Goal: Task Accomplishment & Management: Use online tool/utility

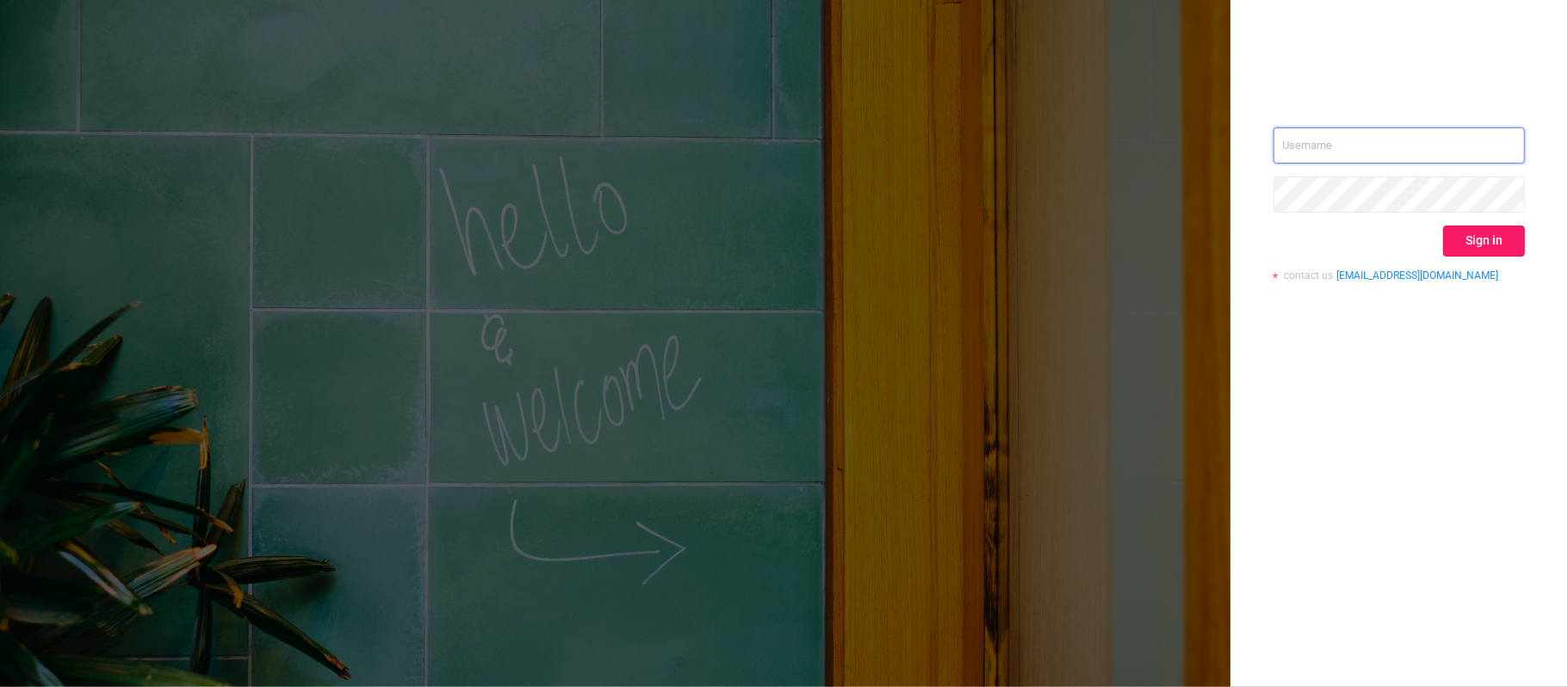
type input "[PERSON_NAME][EMAIL_ADDRESS][DOMAIN_NAME]"
click at [1462, 240] on button "Sign in" at bounding box center [1483, 241] width 82 height 31
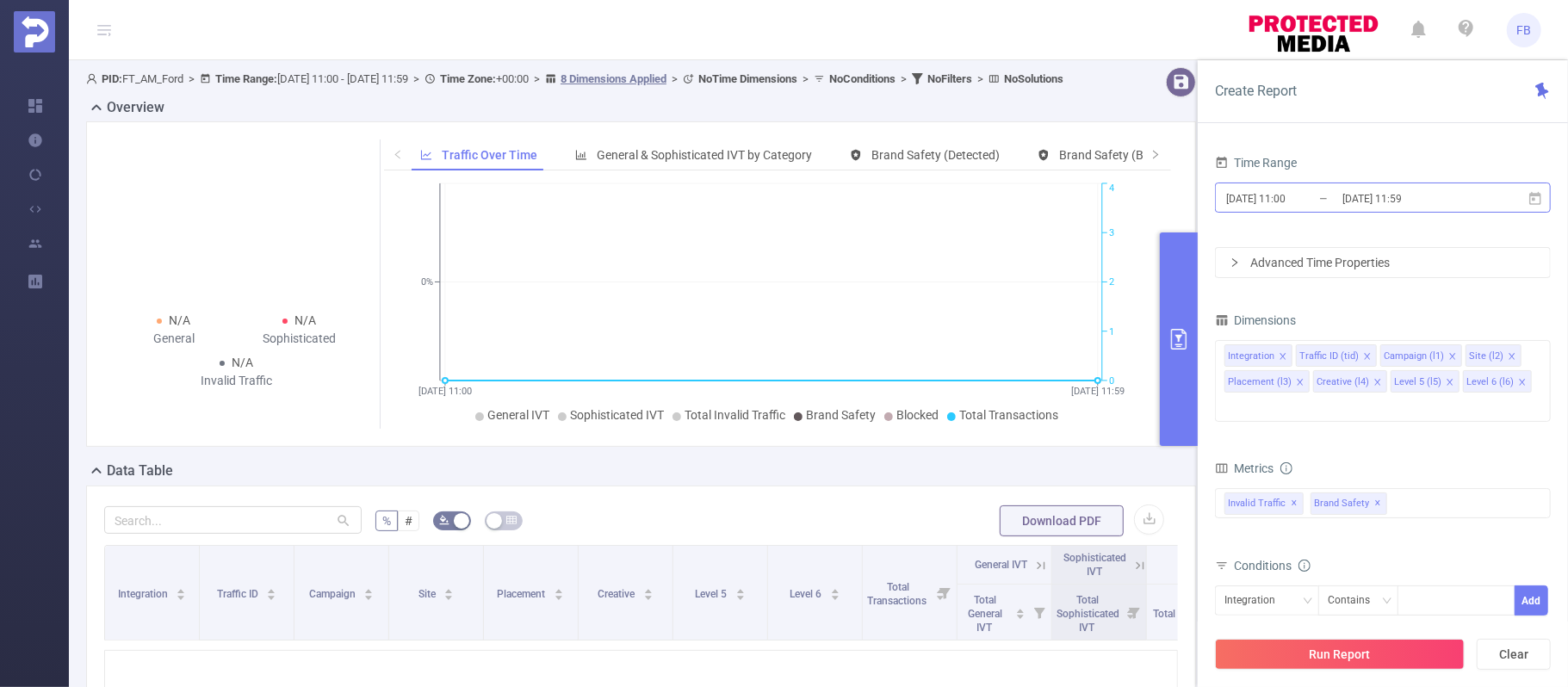
click at [1398, 193] on input "[DATE] 11:59" at bounding box center [1410, 198] width 139 height 23
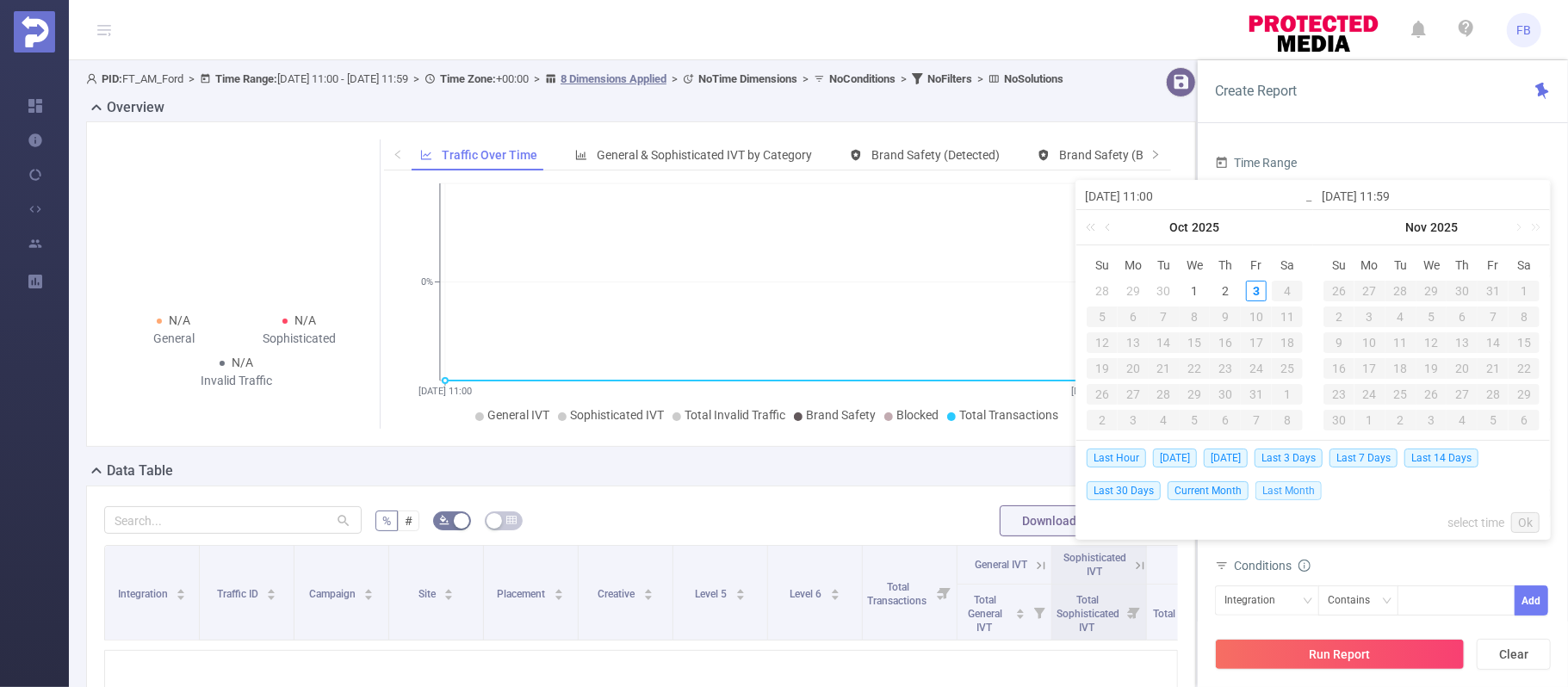
click at [1291, 492] on span "Last Month" at bounding box center [1288, 490] width 67 height 19
type input "[DATE] 00:00"
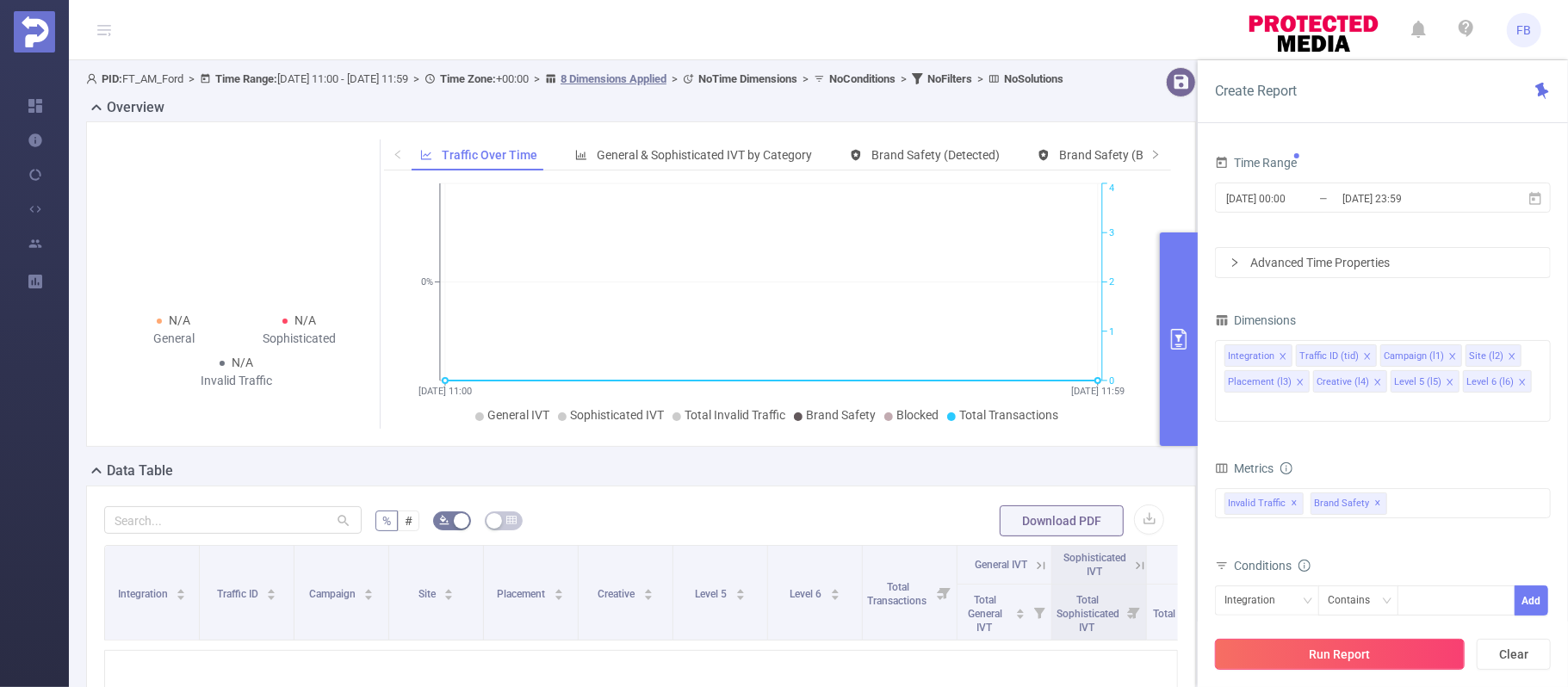
click at [1391, 652] on button "Run Report" at bounding box center [1339, 653] width 250 height 31
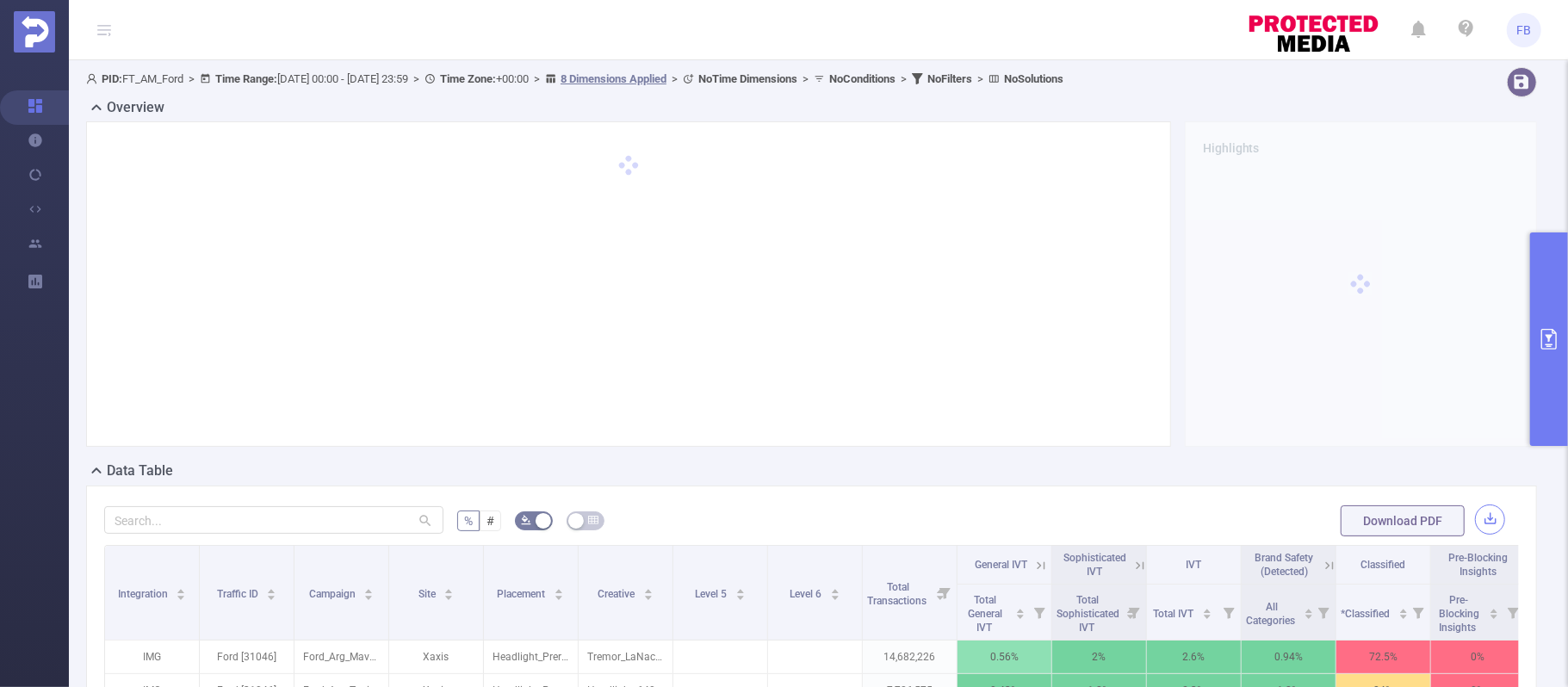
click at [1484, 510] on button "button" at bounding box center [1489, 519] width 30 height 30
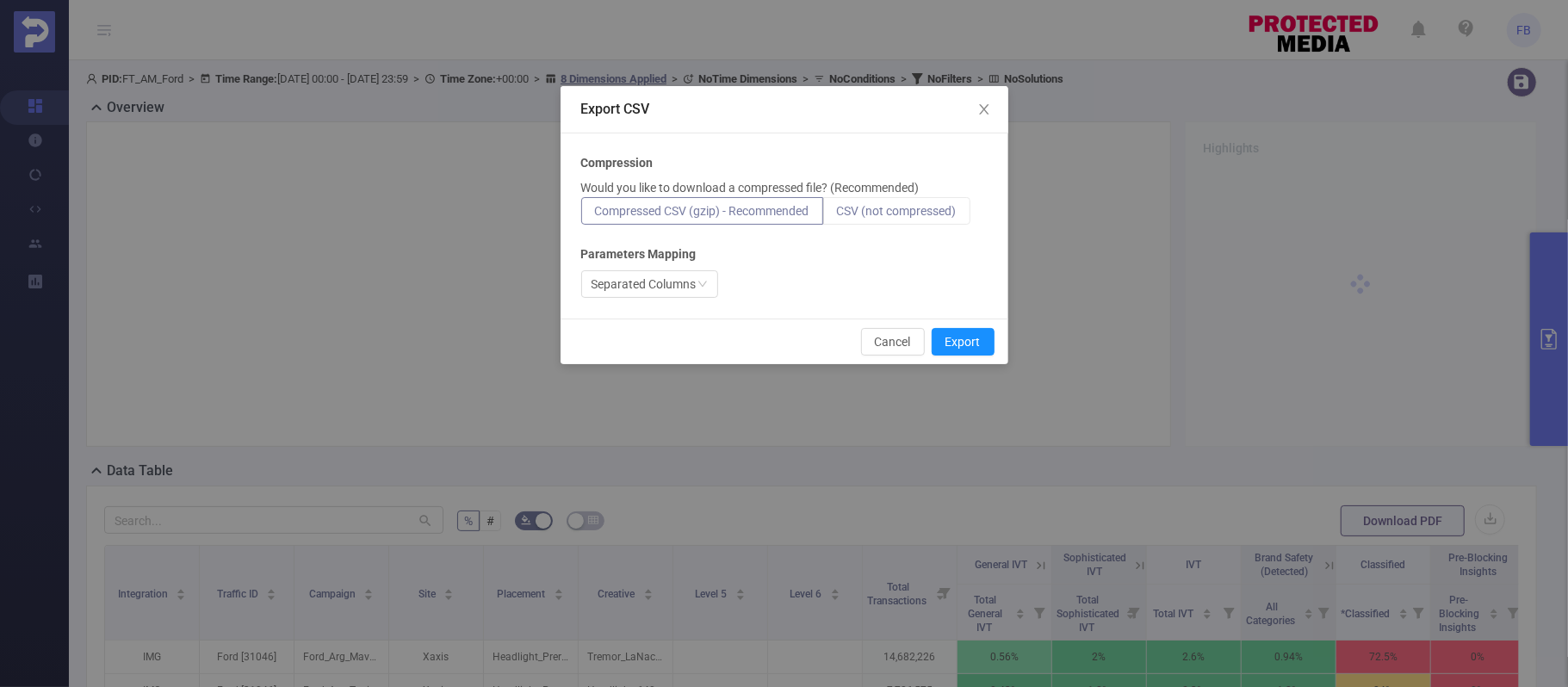
click at [898, 210] on span "CSV (not compressed)" at bounding box center [896, 211] width 119 height 14
click at [837, 215] on input "CSV (not compressed)" at bounding box center [837, 215] width 0 height 0
click at [961, 348] on button "Export" at bounding box center [962, 342] width 63 height 28
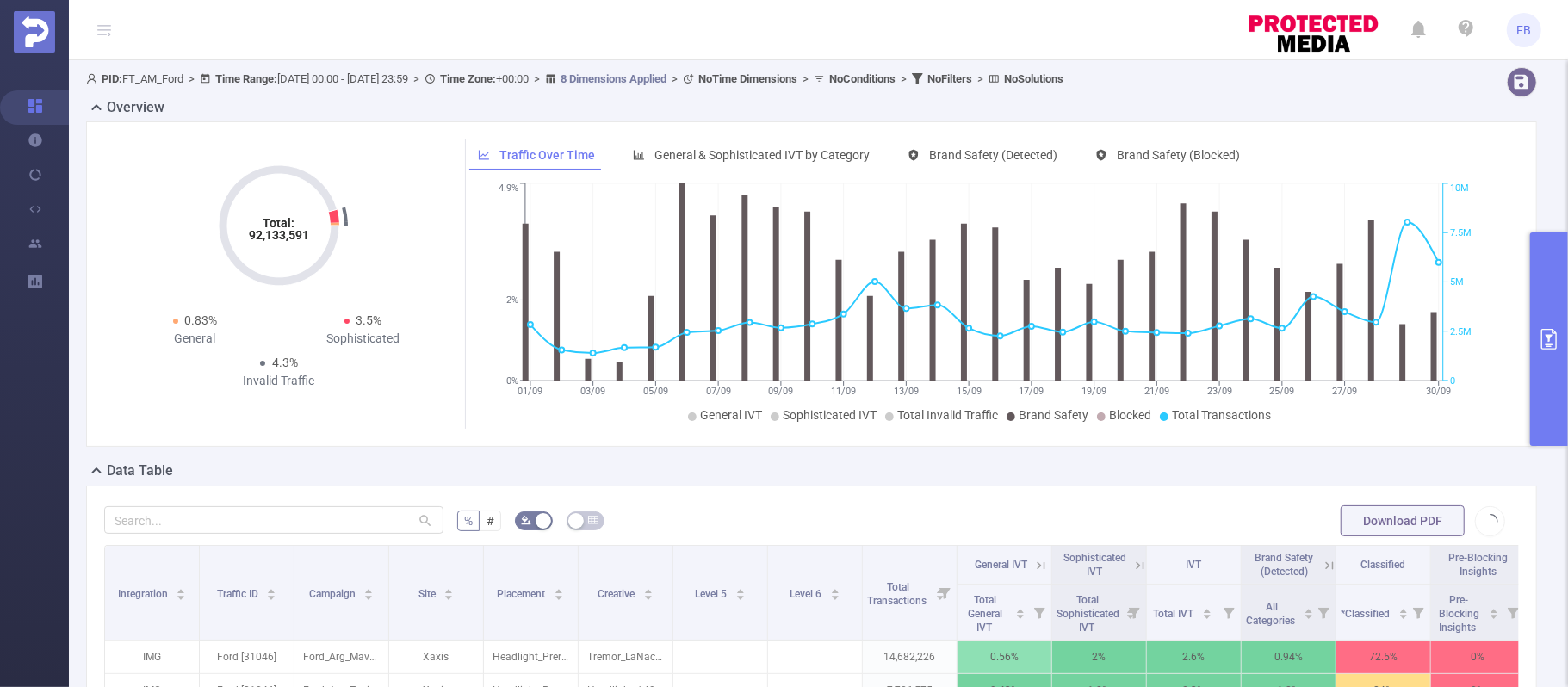
click at [1547, 342] on icon "primary" at bounding box center [1548, 339] width 21 height 21
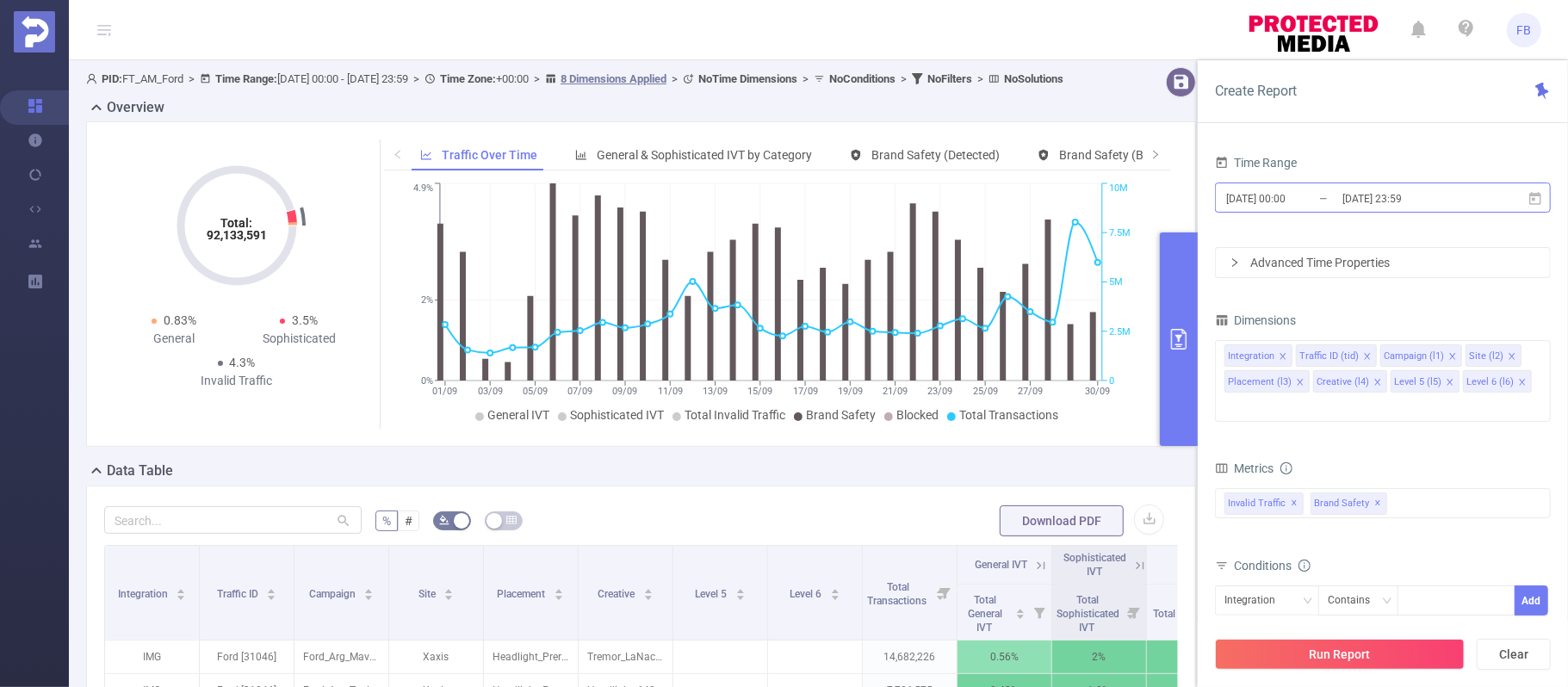
click at [1430, 203] on input "[DATE] 23:59" at bounding box center [1410, 198] width 139 height 23
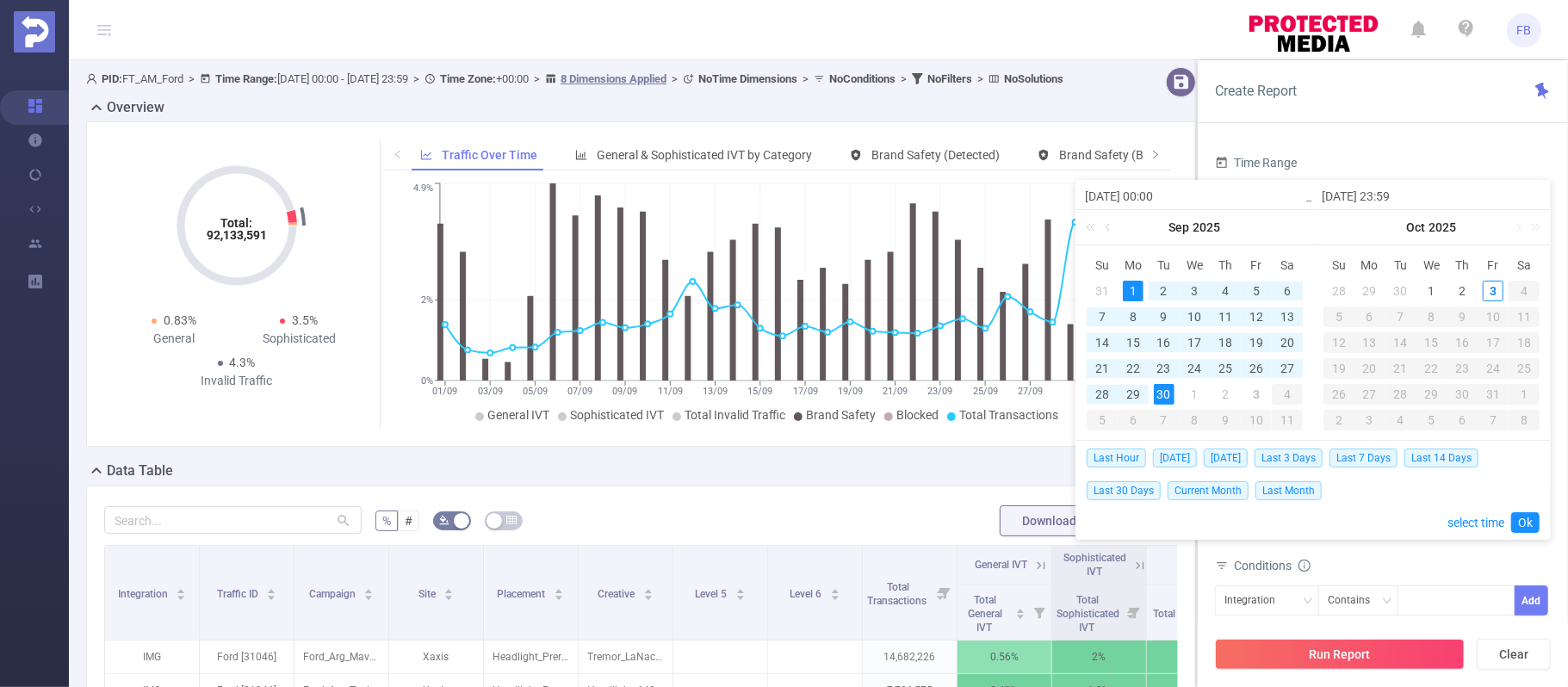
click at [1135, 289] on div "1" at bounding box center [1132, 290] width 21 height 21
click at [1231, 390] on div "2" at bounding box center [1225, 394] width 21 height 21
type input "[DATE] 23:59"
click at [1465, 289] on div "2" at bounding box center [1462, 290] width 21 height 21
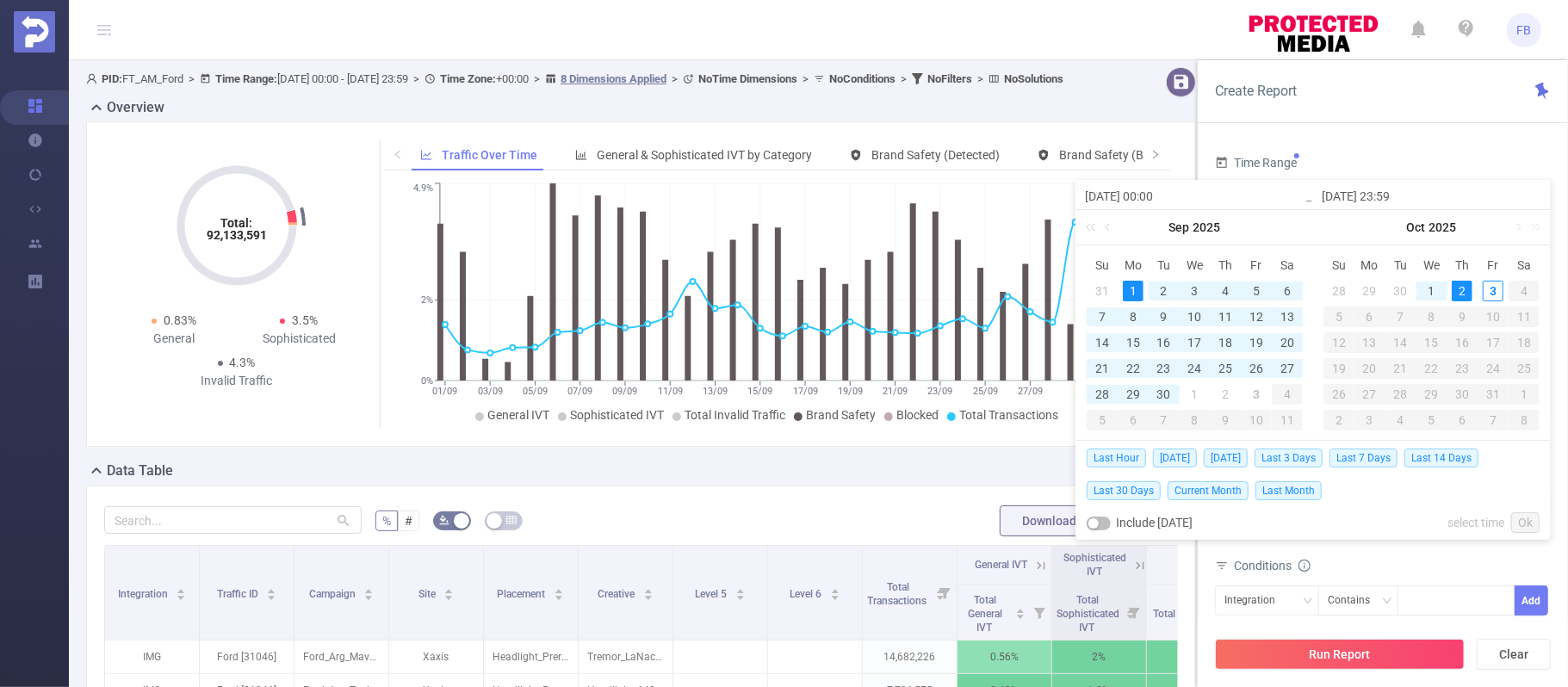
click at [1134, 289] on div "1" at bounding box center [1132, 290] width 21 height 21
click at [1466, 283] on div "2" at bounding box center [1462, 290] width 21 height 21
click at [1137, 290] on div "1" at bounding box center [1132, 290] width 21 height 21
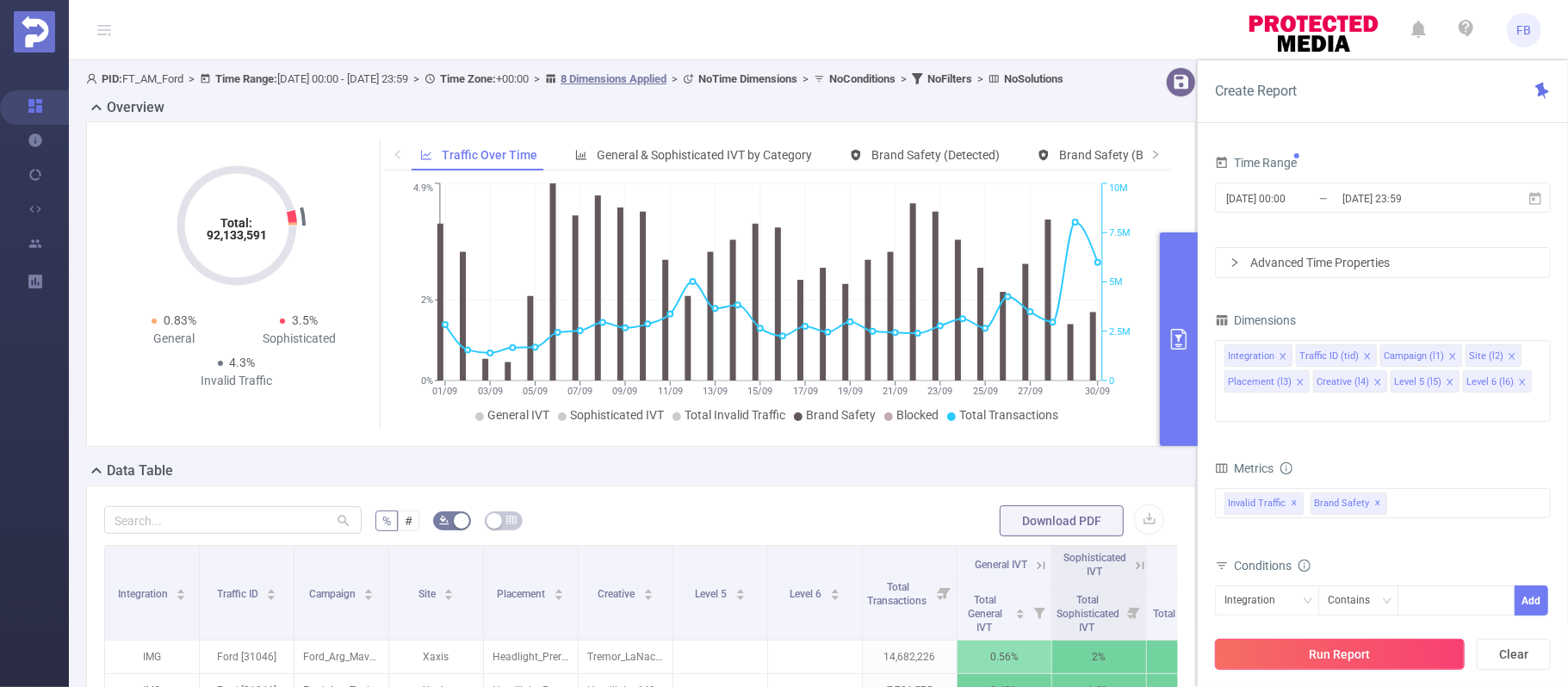
click at [1397, 648] on button "Run Report" at bounding box center [1339, 653] width 250 height 31
